Goal: Transaction & Acquisition: Purchase product/service

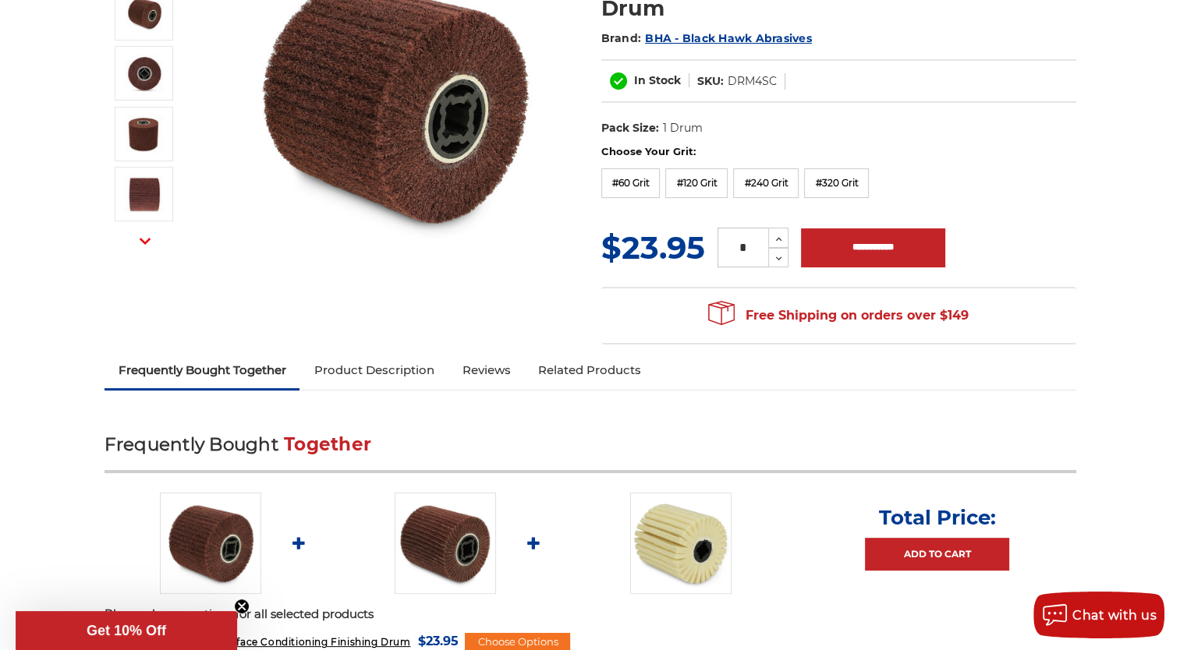
scroll to position [624, 0]
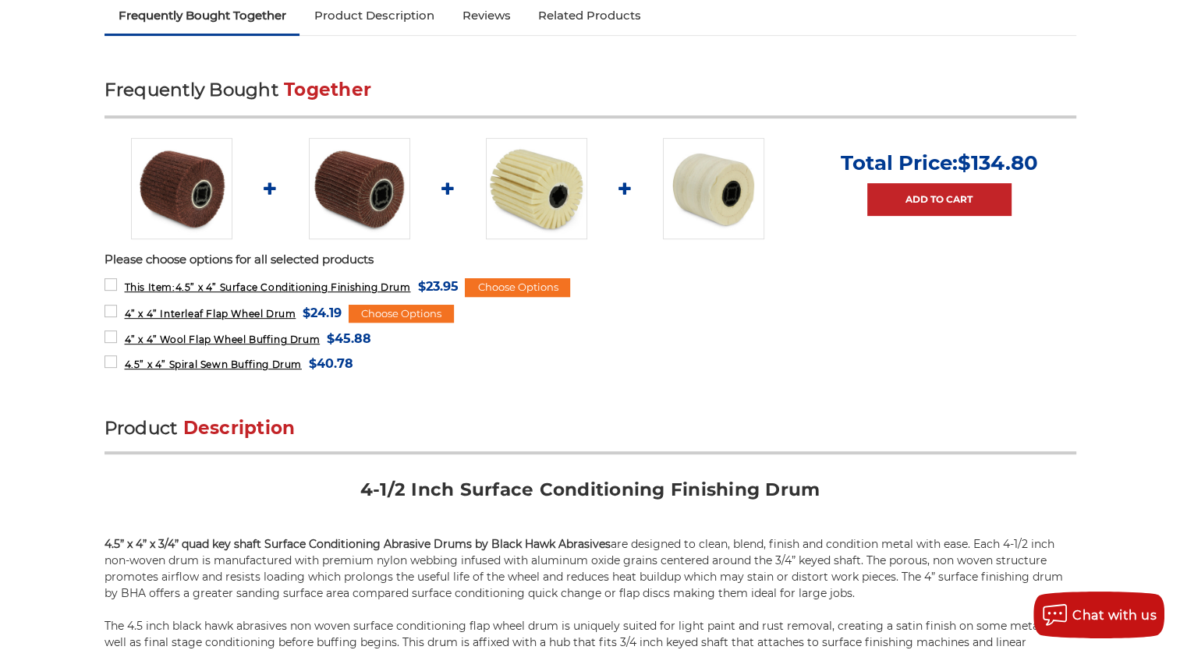
click at [801, 188] on circle "Close dialog" at bounding box center [800, 192] width 15 height 15
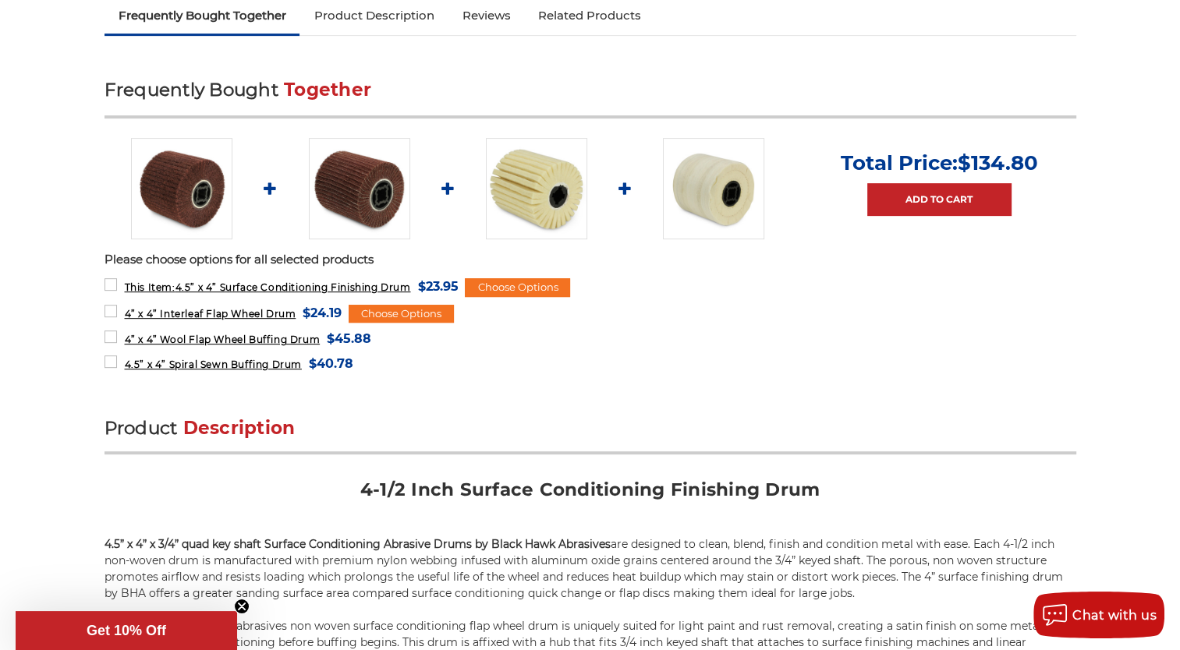
click at [697, 189] on img at bounding box center [713, 188] width 101 height 101
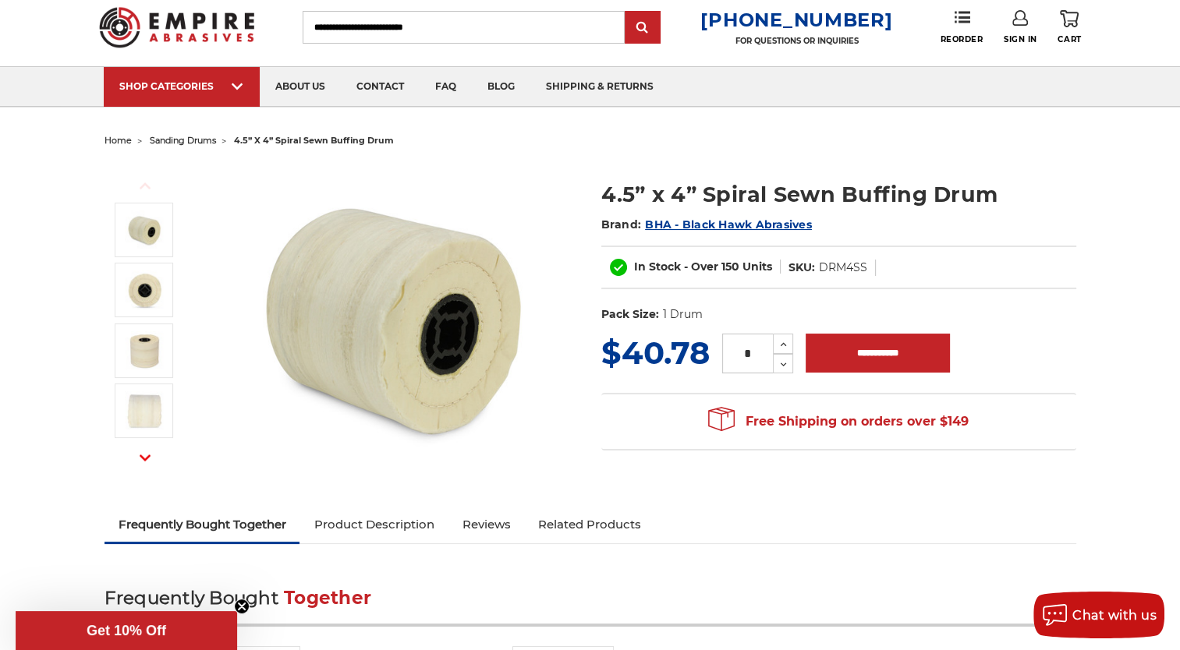
scroll to position [156, 0]
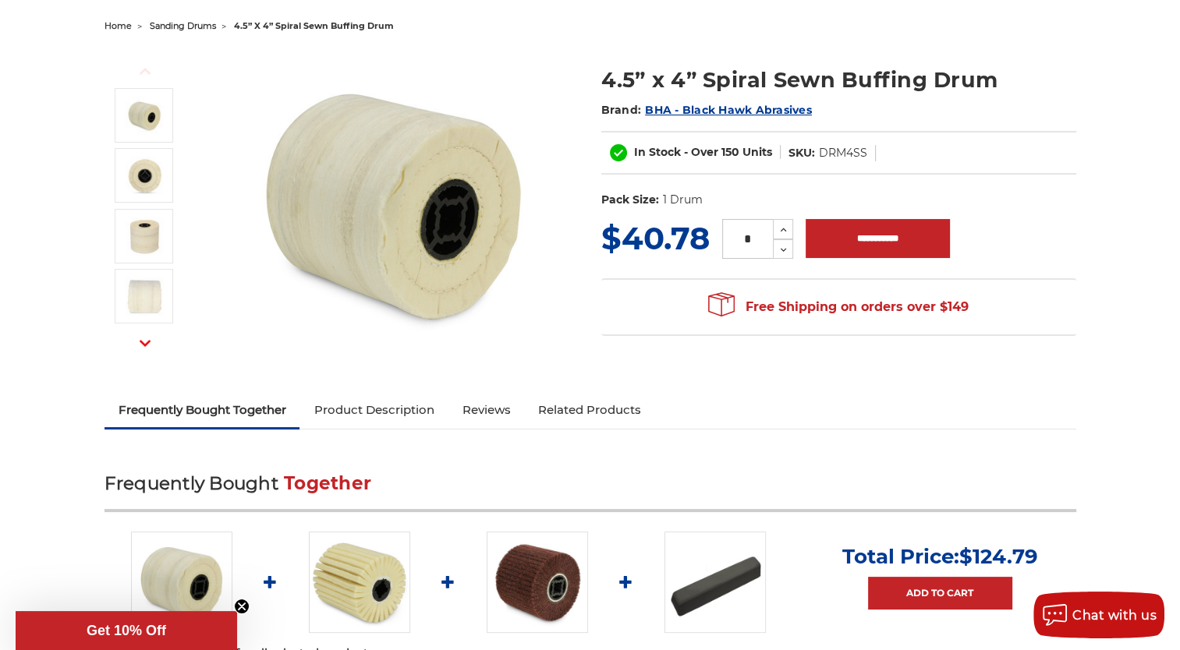
click at [396, 414] on link "Product Description" at bounding box center [373, 410] width 148 height 34
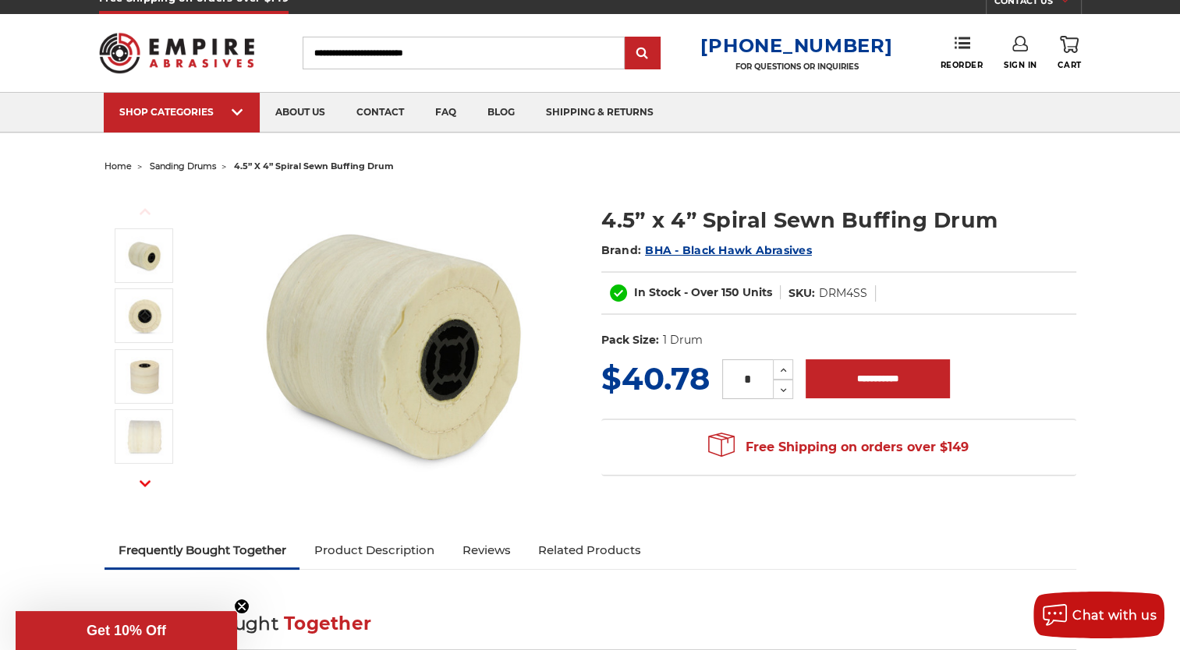
scroll to position [0, 0]
